Goal: Task Accomplishment & Management: Manage account settings

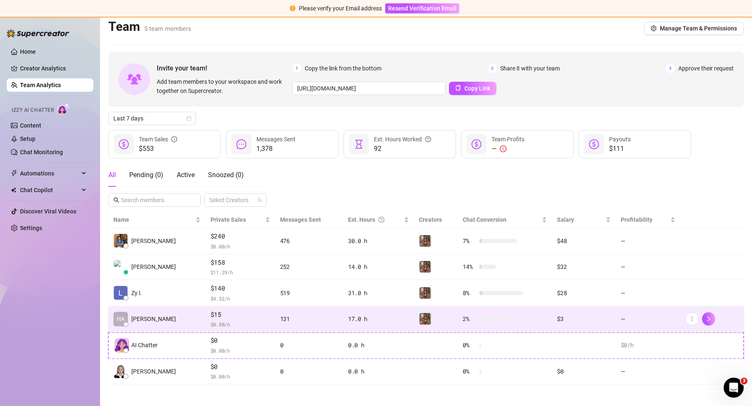
scroll to position [8, 0]
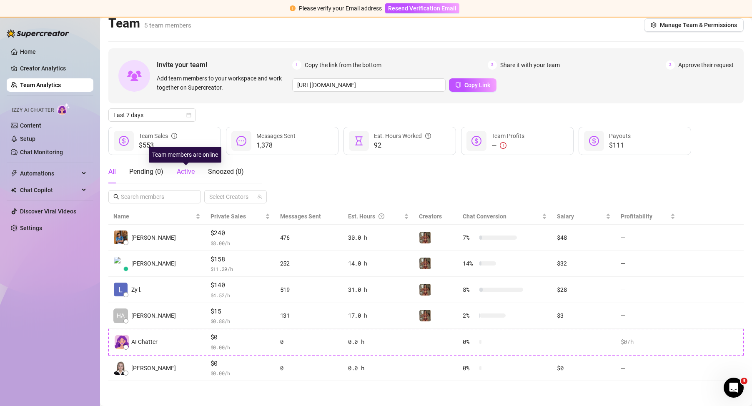
click at [195, 173] on span "Active" at bounding box center [186, 171] width 18 height 8
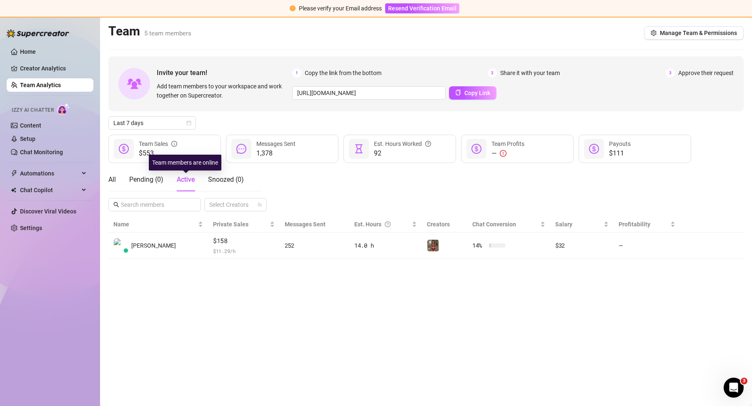
scroll to position [0, 0]
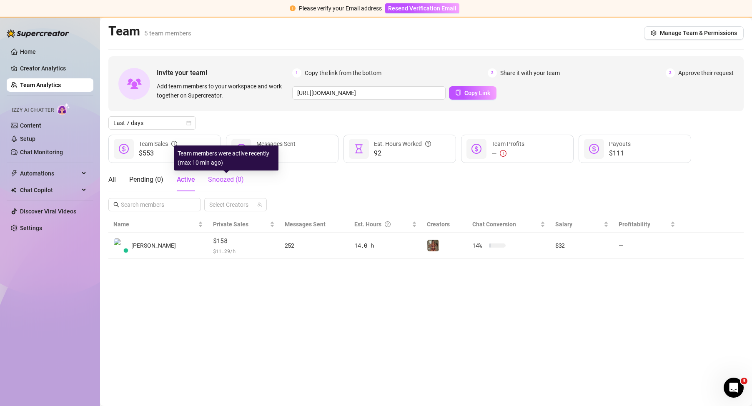
click at [234, 176] on span "Snoozed ( 0 )" at bounding box center [226, 179] width 36 height 8
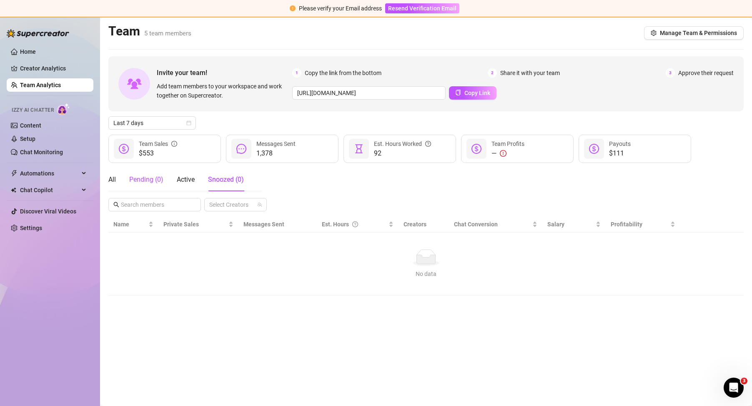
click at [139, 177] on div "Pending ( 0 )" at bounding box center [146, 180] width 34 height 10
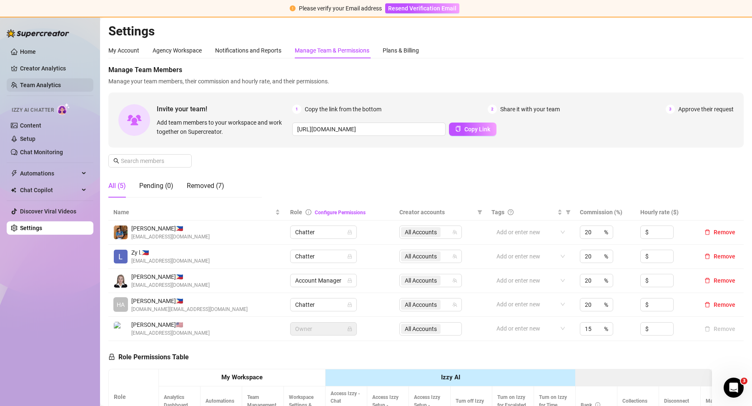
click at [50, 82] on link "Team Analytics" at bounding box center [40, 85] width 41 height 7
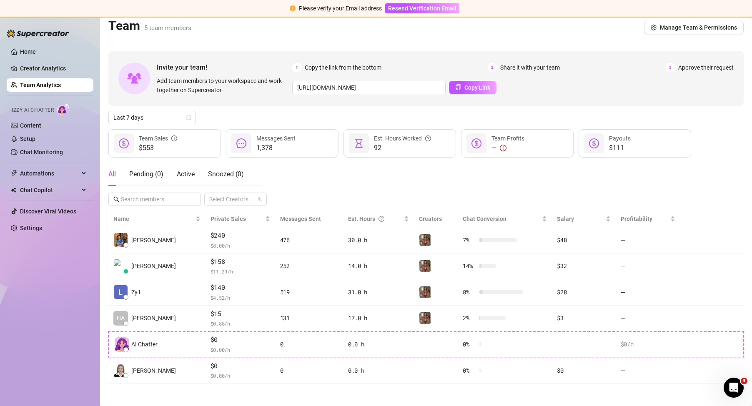
scroll to position [8, 0]
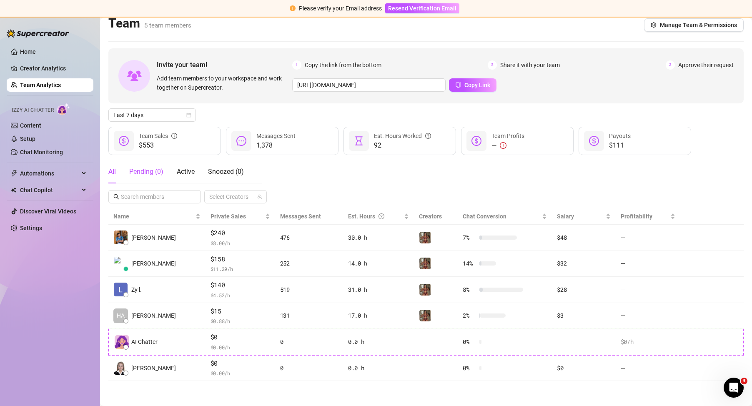
click at [146, 170] on div "Pending ( 0 )" at bounding box center [146, 172] width 34 height 10
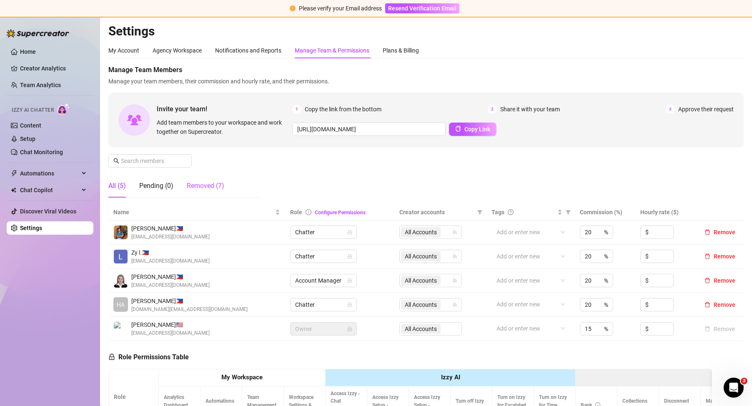
click at [206, 185] on div "Removed (7)" at bounding box center [205, 186] width 37 height 10
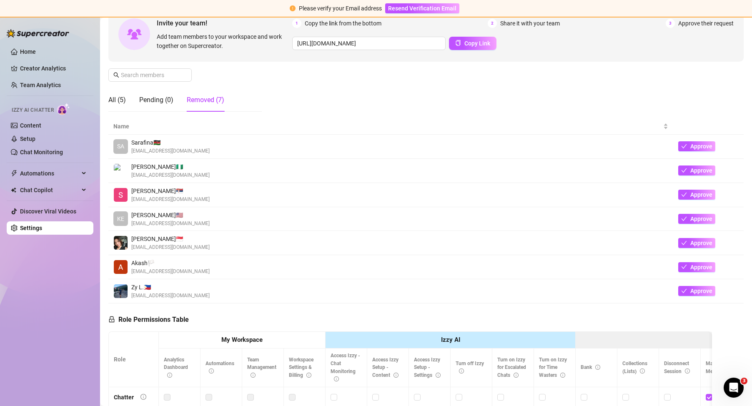
scroll to position [125, 0]
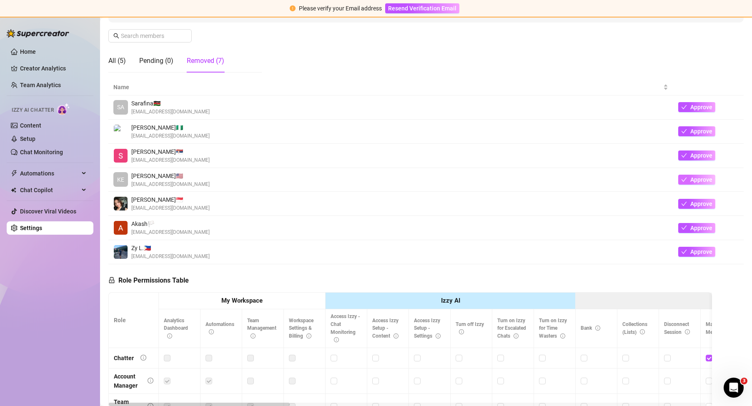
click at [680, 182] on button "Approve" at bounding box center [696, 180] width 37 height 10
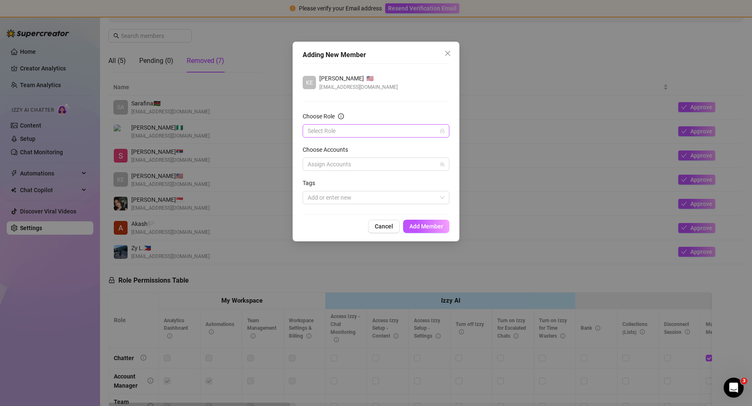
click at [348, 126] on input "Choose Role" at bounding box center [371, 131] width 129 height 12
click at [332, 150] on div "Chatter" at bounding box center [375, 147] width 133 height 9
click at [342, 161] on div at bounding box center [371, 164] width 135 height 12
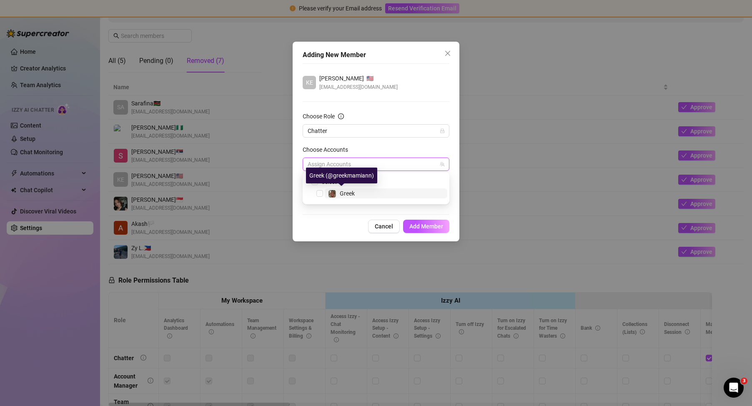
click at [353, 195] on span "Greek" at bounding box center [347, 193] width 15 height 7
checkbox input "true"
click at [429, 227] on span "Add Member" at bounding box center [426, 226] width 34 height 7
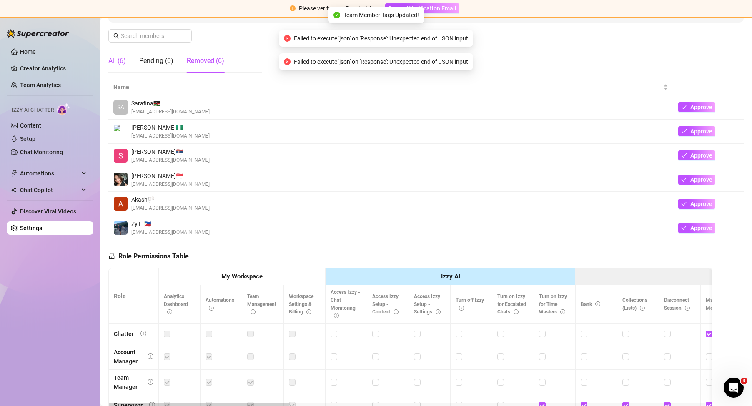
click at [118, 62] on div "All (6)" at bounding box center [116, 61] width 17 height 10
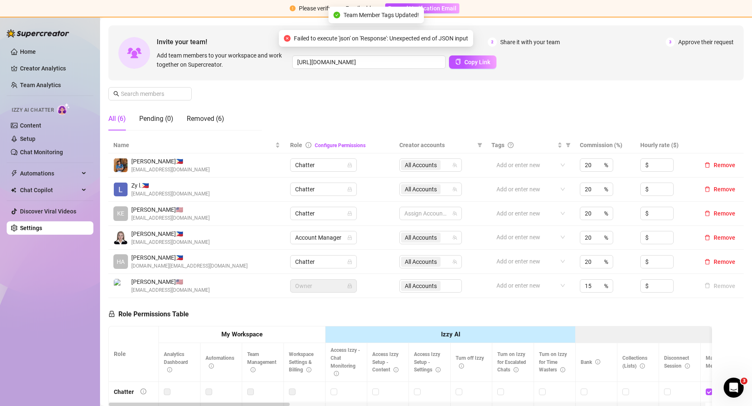
scroll to position [0, 0]
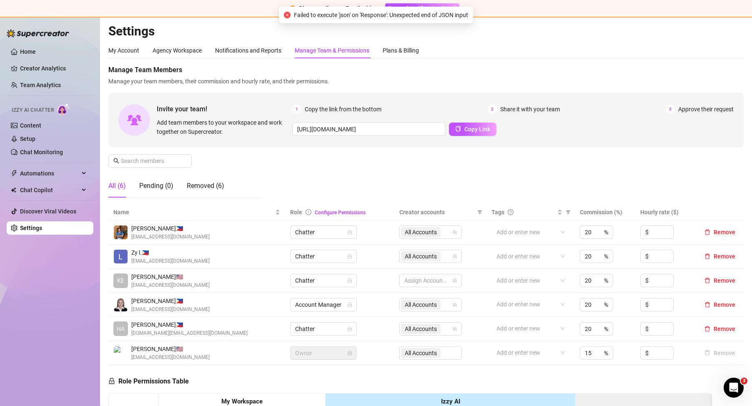
click at [124, 181] on div "All (6)" at bounding box center [116, 186] width 17 height 10
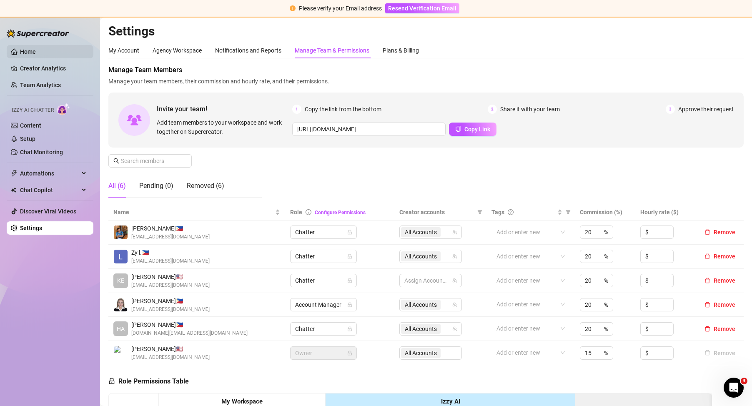
click at [20, 52] on link "Home" at bounding box center [28, 51] width 16 height 7
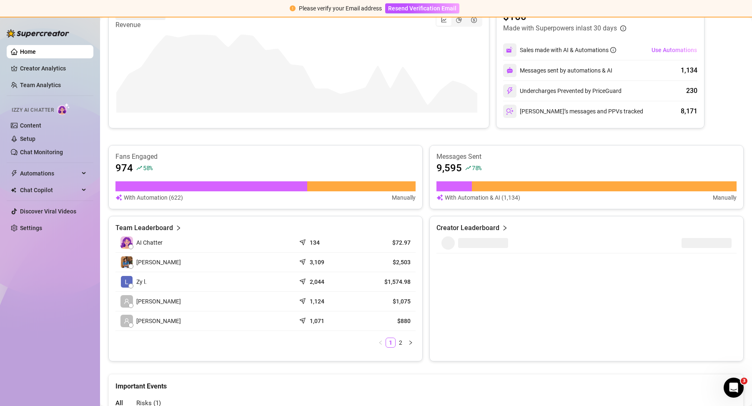
scroll to position [24, 0]
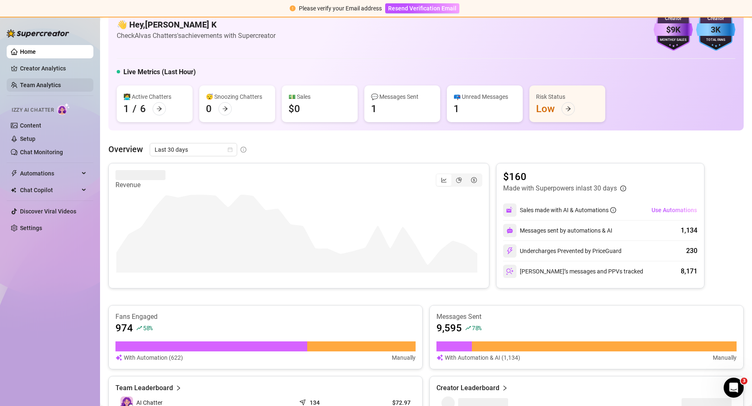
click at [50, 82] on link "Team Analytics" at bounding box center [40, 85] width 41 height 7
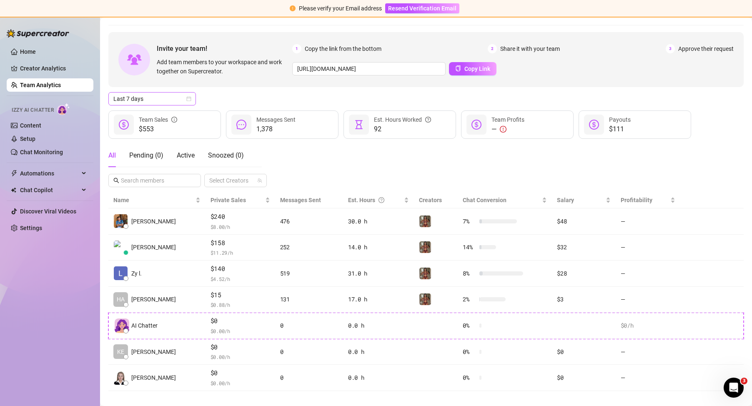
click at [158, 95] on span "Last 7 days" at bounding box center [151, 98] width 77 height 12
click at [142, 165] on div "Custom date" at bounding box center [152, 168] width 74 height 9
type input "2025-08-14"
type input "[DATE]"
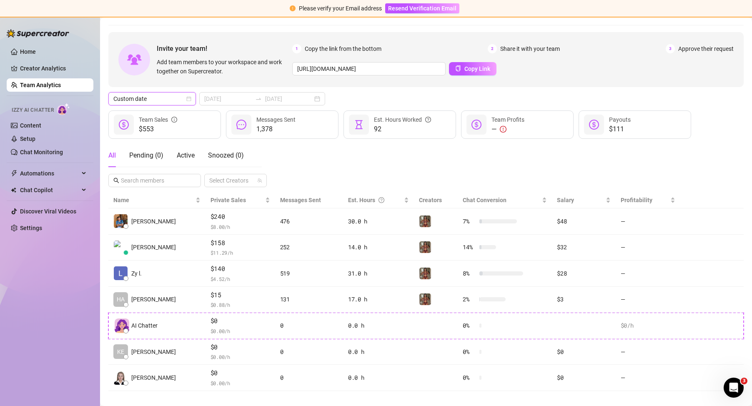
type input "[DATE]"
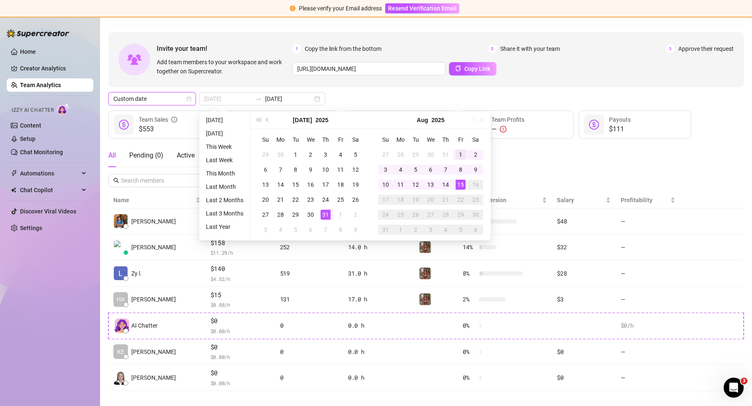
type input "[DATE]"
click at [460, 155] on div "1" at bounding box center [460, 155] width 10 height 10
type input "[DATE]"
click at [377, 102] on div "Custom date 2025-08-01 2025-08-15" at bounding box center [425, 98] width 635 height 13
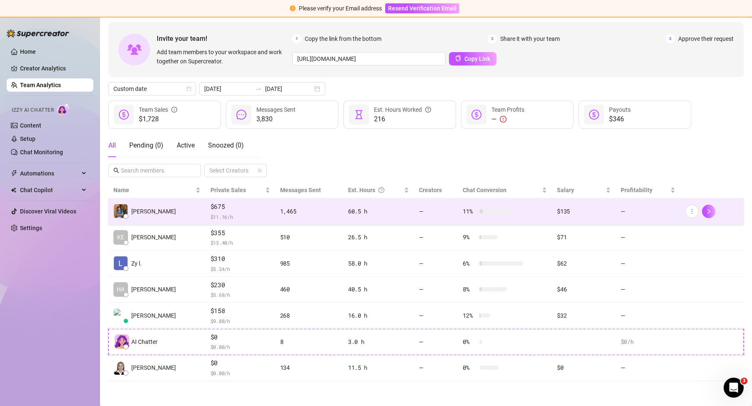
scroll to position [34, 0]
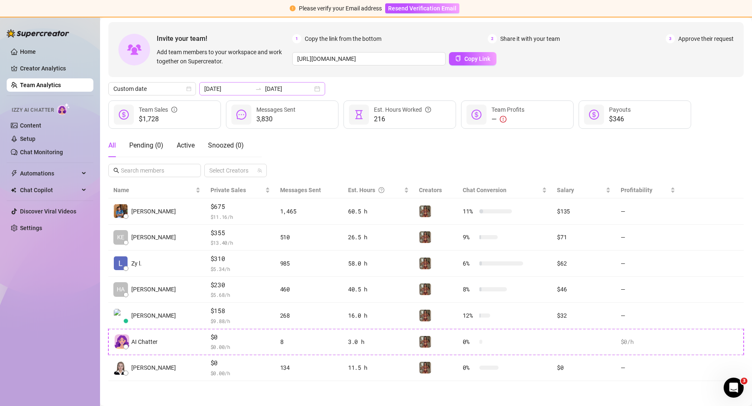
click at [313, 88] on div "2025-08-01 2025-08-15" at bounding box center [262, 88] width 126 height 13
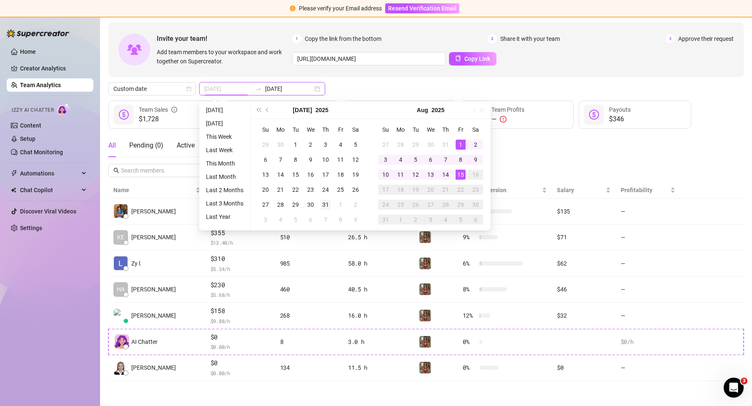
type input "[DATE]"
click at [324, 206] on div "31" at bounding box center [325, 205] width 10 height 10
type input "[DATE]"
click at [432, 172] on div "13" at bounding box center [430, 175] width 10 height 10
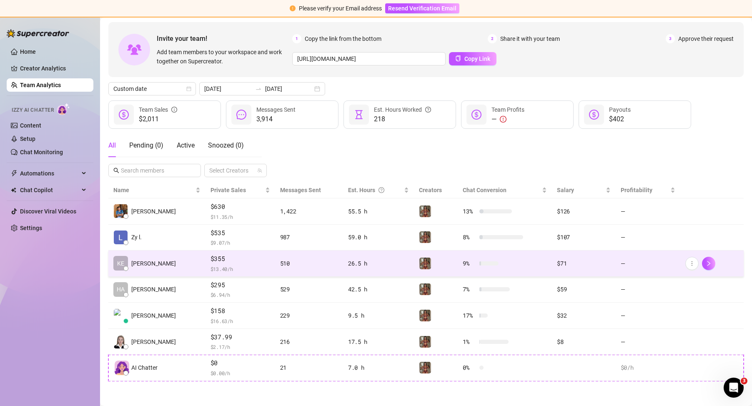
click at [319, 258] on td "510" at bounding box center [309, 263] width 68 height 26
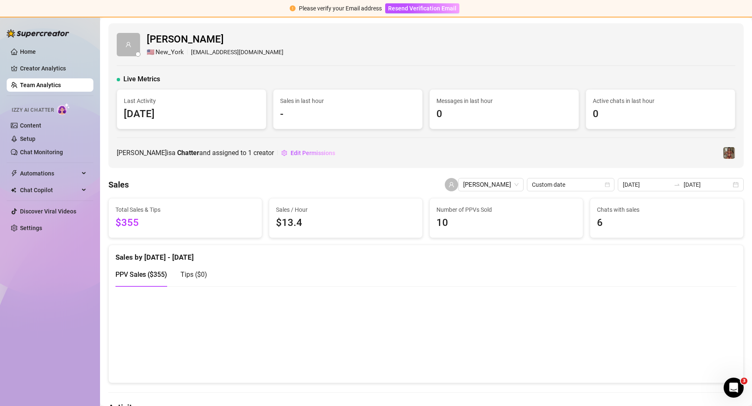
drag, startPoint x: 66, startPoint y: 90, endPoint x: 61, endPoint y: 90, distance: 4.6
click at [61, 88] on link "Team Analytics" at bounding box center [40, 85] width 41 height 7
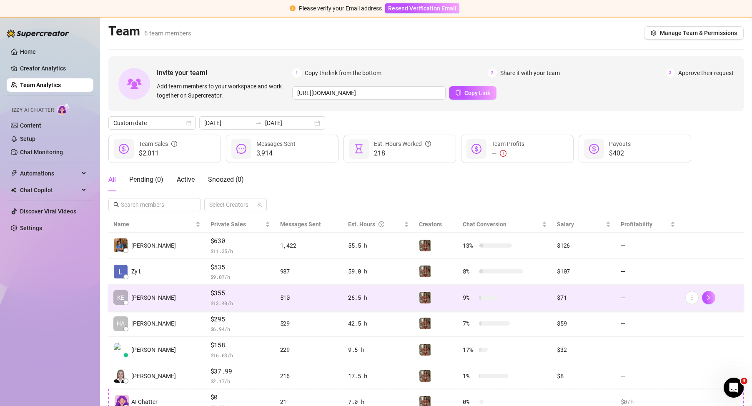
click at [230, 295] on span "$355" at bounding box center [240, 293] width 60 height 10
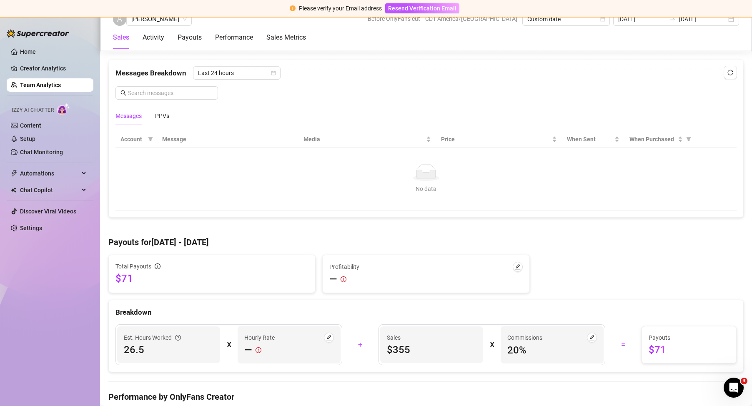
scroll to position [417, 0]
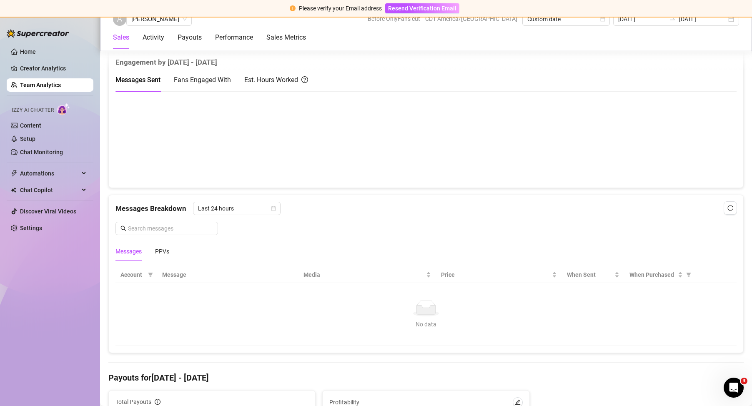
click at [27, 82] on link "Team Analytics" at bounding box center [40, 85] width 41 height 7
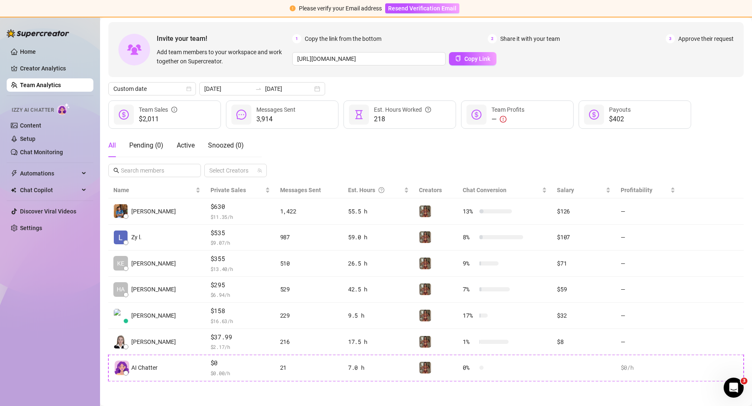
scroll to position [34, 0]
click at [308, 91] on div "2025-07-31 2025-08-13" at bounding box center [262, 88] width 126 height 13
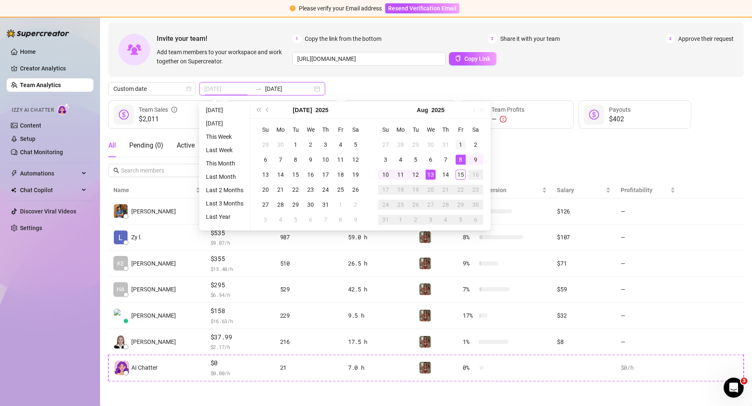
type input "[DATE]"
click at [463, 143] on div "1" at bounding box center [460, 145] width 10 height 10
type input "[DATE]"
click at [516, 142] on div "All Pending ( 0 ) Active Snoozed ( 0 ) Select Creators" at bounding box center [425, 155] width 635 height 43
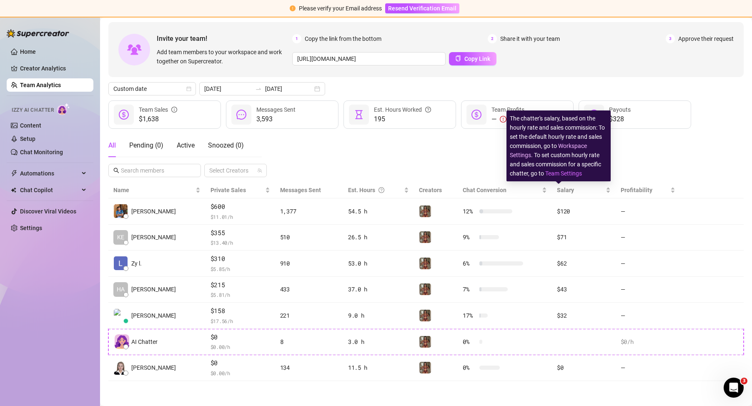
click at [573, 143] on link "Workspace Settings" at bounding box center [548, 150] width 77 height 16
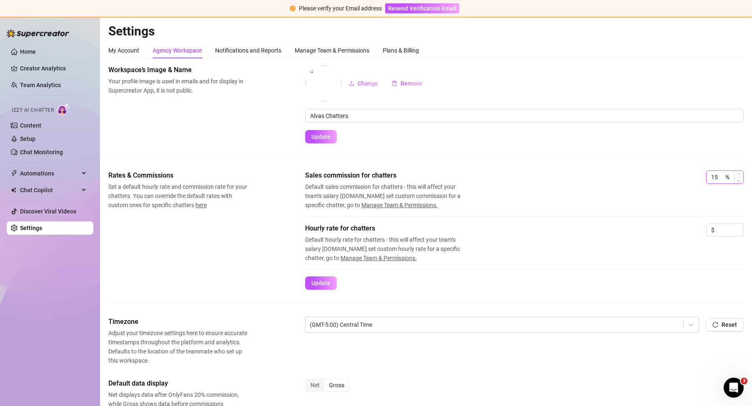
click at [713, 179] on input "15" at bounding box center [717, 177] width 12 height 12
drag, startPoint x: 711, startPoint y: 177, endPoint x: 693, endPoint y: 178, distance: 17.6
click at [693, 178] on div "Sales commission for chatters Default sales commission for chatters - this will…" at bounding box center [524, 189] width 438 height 39
type input "20"
click at [331, 281] on button "Update" at bounding box center [321, 282] width 32 height 13
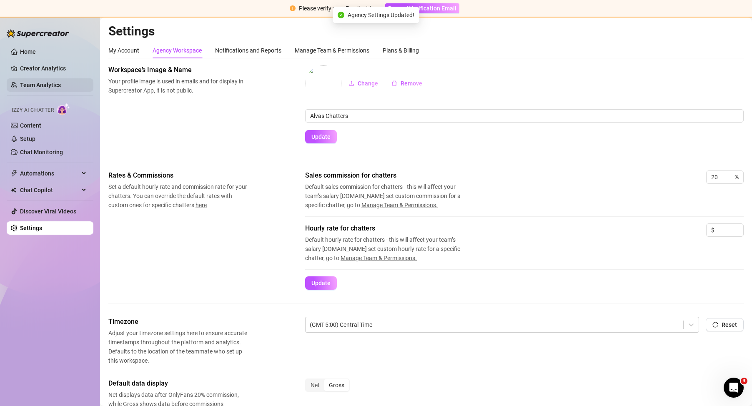
click at [20, 83] on link "Team Analytics" at bounding box center [40, 85] width 41 height 7
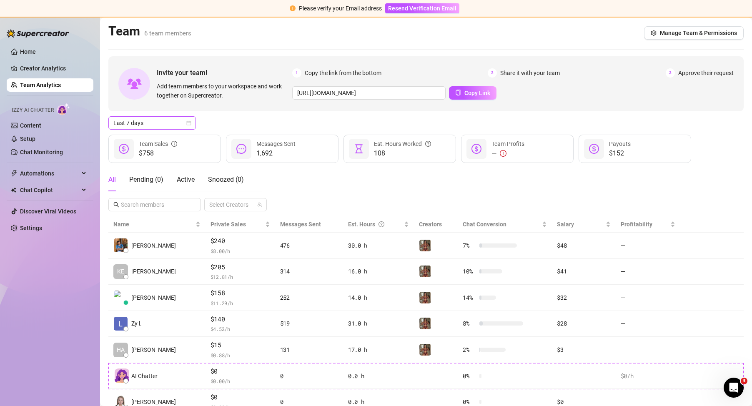
click at [153, 124] on span "Last 7 days" at bounding box center [151, 123] width 77 height 12
click at [123, 193] on div "Custom date" at bounding box center [152, 192] width 74 height 9
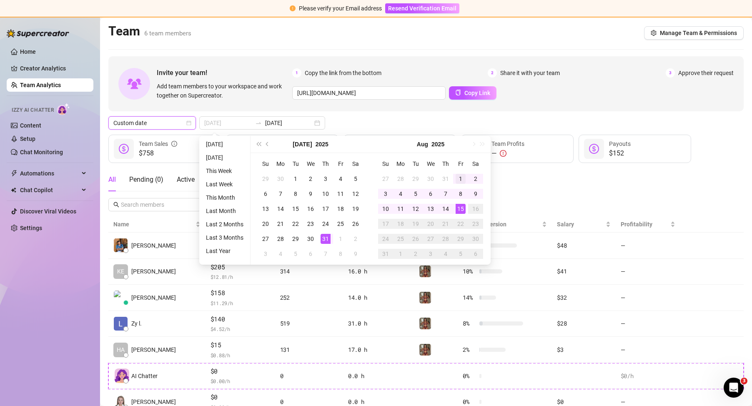
type input "[DATE]"
click at [463, 181] on div "1" at bounding box center [460, 179] width 10 height 10
type input "[DATE]"
click at [431, 208] on div "13" at bounding box center [430, 209] width 10 height 10
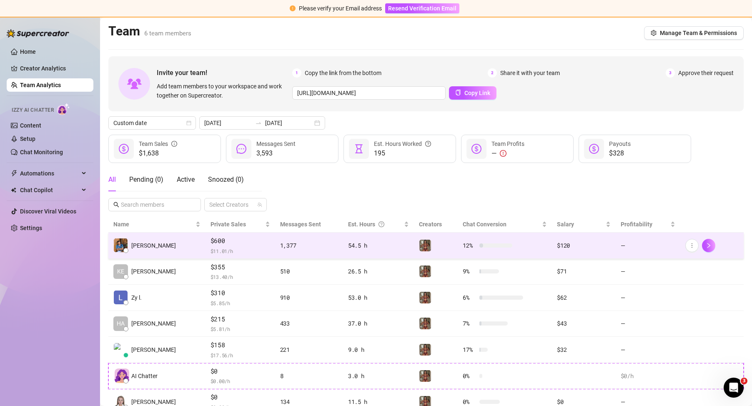
click at [563, 250] on div "$120" at bounding box center [583, 245] width 53 height 9
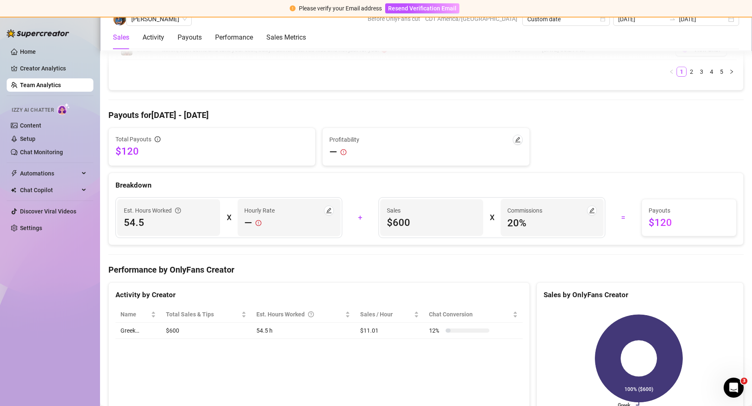
scroll to position [833, 0]
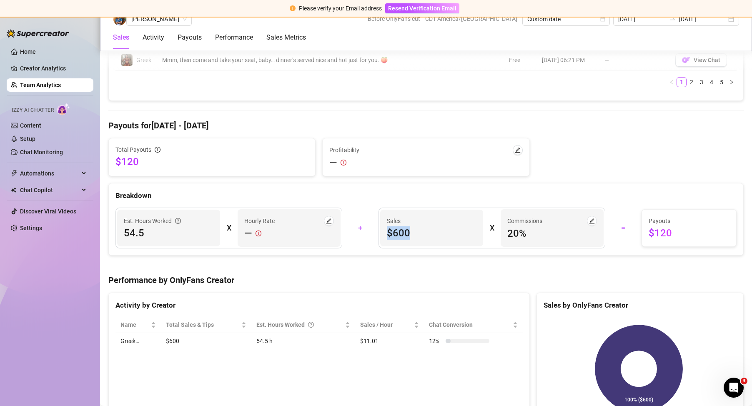
drag, startPoint x: 412, startPoint y: 233, endPoint x: 386, endPoint y: 228, distance: 26.4
click at [387, 228] on span "$600" at bounding box center [432, 232] width 90 height 13
click at [394, 230] on span "$600" at bounding box center [432, 232] width 90 height 13
click at [395, 236] on span "$600" at bounding box center [432, 232] width 90 height 13
drag, startPoint x: 427, startPoint y: 227, endPoint x: 351, endPoint y: 181, distance: 89.0
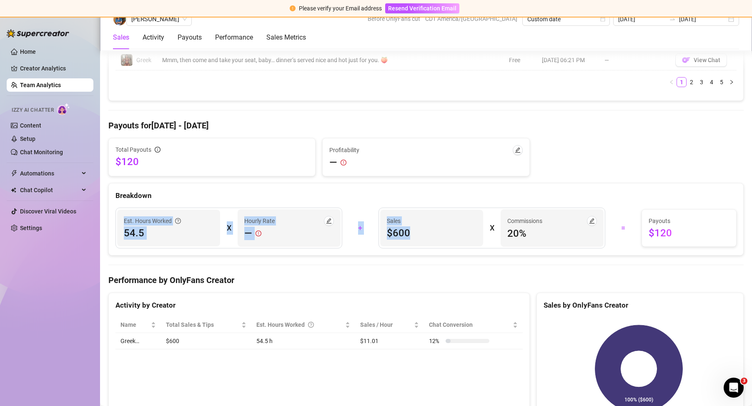
click at [351, 181] on div "Total Payouts $120 Profitability — Breakdown Est. Hours Worked 54.5 X Hourly Ra…" at bounding box center [425, 196] width 635 height 117
click at [355, 189] on div "Breakdown" at bounding box center [426, 192] width 634 height 18
drag, startPoint x: 360, startPoint y: 191, endPoint x: 390, endPoint y: 247, distance: 63.7
click at [390, 247] on div "Breakdown Est. Hours Worked 54.5 X Hourly Rate — + Sales $600 X Commissions 20 …" at bounding box center [425, 219] width 635 height 72
drag, startPoint x: 489, startPoint y: 237, endPoint x: 458, endPoint y: 238, distance: 30.8
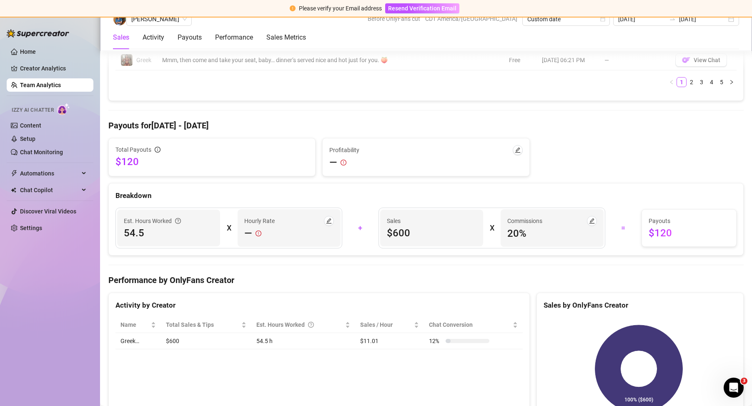
click at [477, 238] on div "Sales $600 X Commissions 20 %" at bounding box center [491, 227] width 227 height 41
click at [488, 202] on div "Est. Hours Worked 54.5 X Hourly Rate — + Sales $600 X Commissions 20 % = Payout…" at bounding box center [426, 228] width 634 height 54
click at [589, 224] on span "button" at bounding box center [592, 220] width 6 height 7
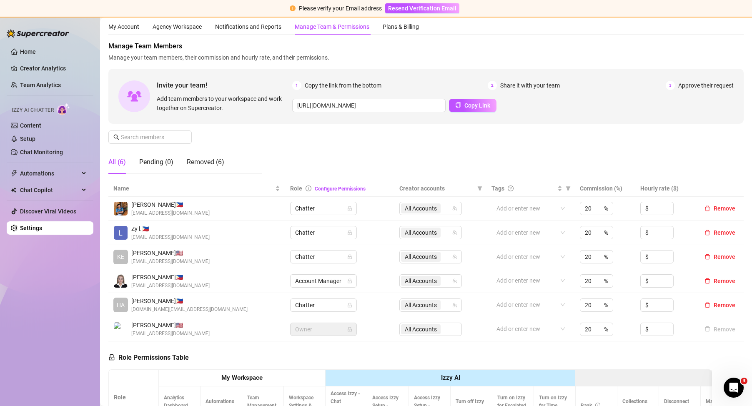
scroll to position [42, 0]
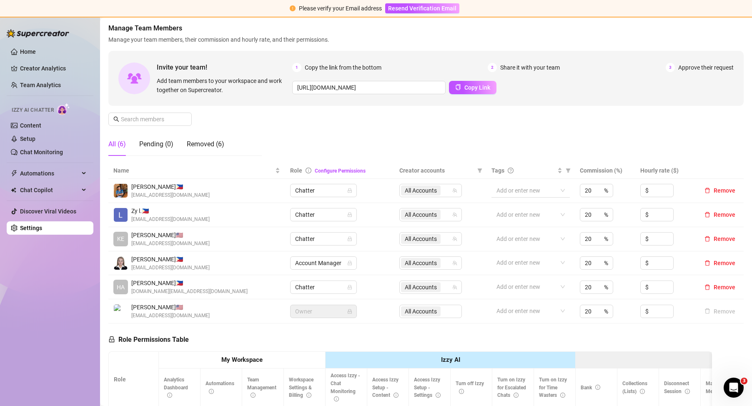
click at [540, 189] on div at bounding box center [526, 191] width 66 height 12
click at [589, 170] on th "Commission (%)" at bounding box center [605, 170] width 61 height 16
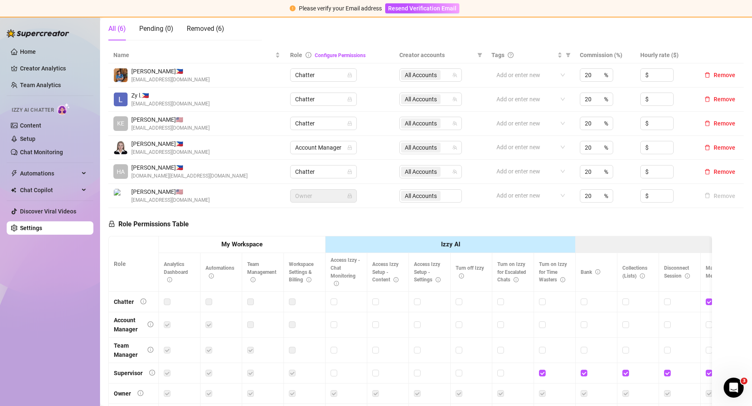
scroll to position [0, 0]
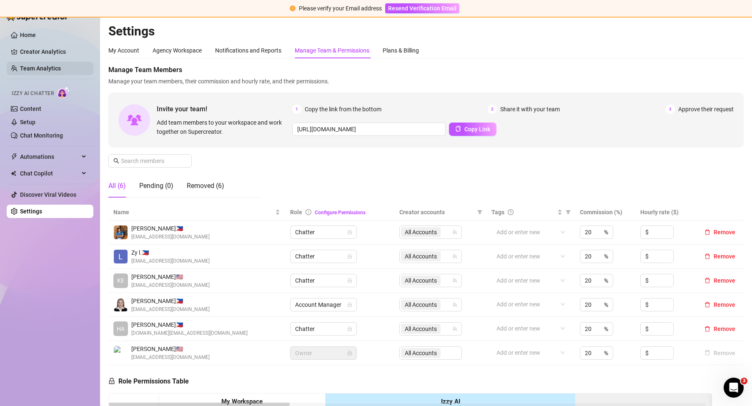
click at [20, 72] on link "Team Analytics" at bounding box center [40, 68] width 41 height 7
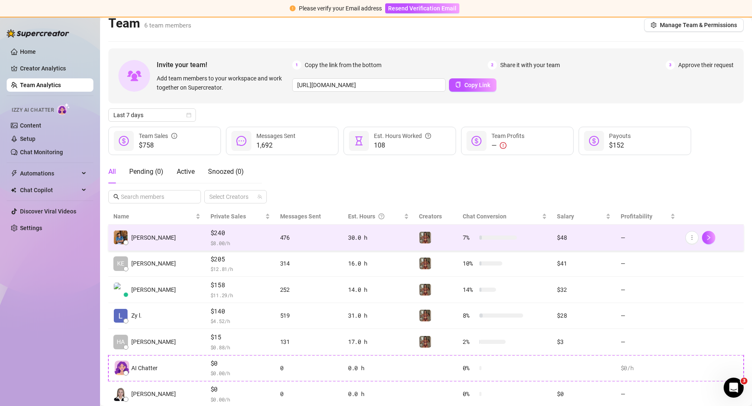
scroll to position [34, 0]
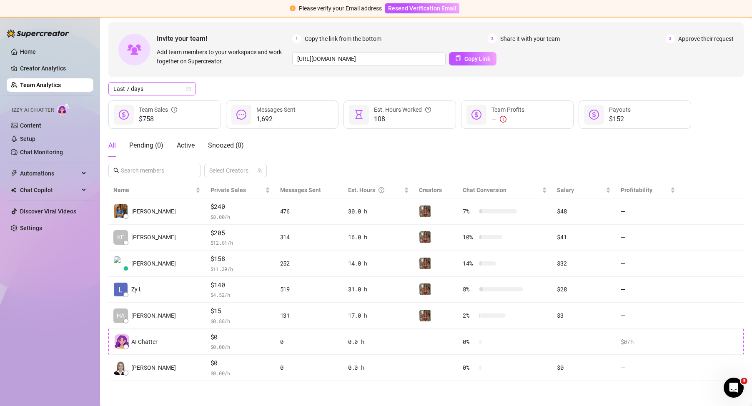
click at [193, 89] on div "Last 7 days" at bounding box center [151, 88] width 87 height 13
click at [163, 160] on div "Custom date" at bounding box center [152, 158] width 74 height 9
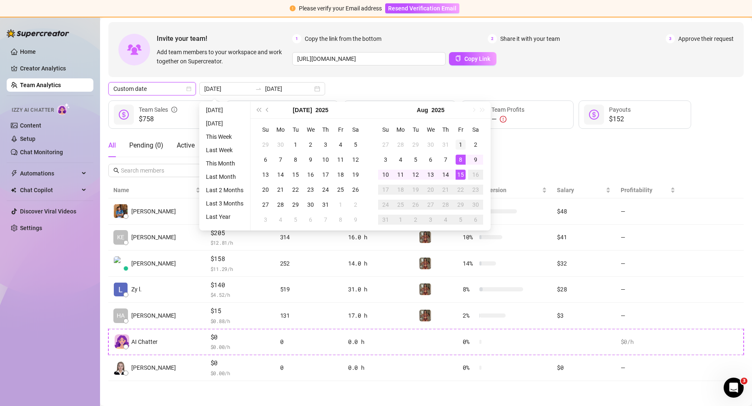
type input "[DATE]"
click at [460, 143] on div "1" at bounding box center [460, 145] width 10 height 10
type input "[DATE]"
click at [435, 174] on td "13" at bounding box center [430, 174] width 15 height 15
